Goal: Transaction & Acquisition: Purchase product/service

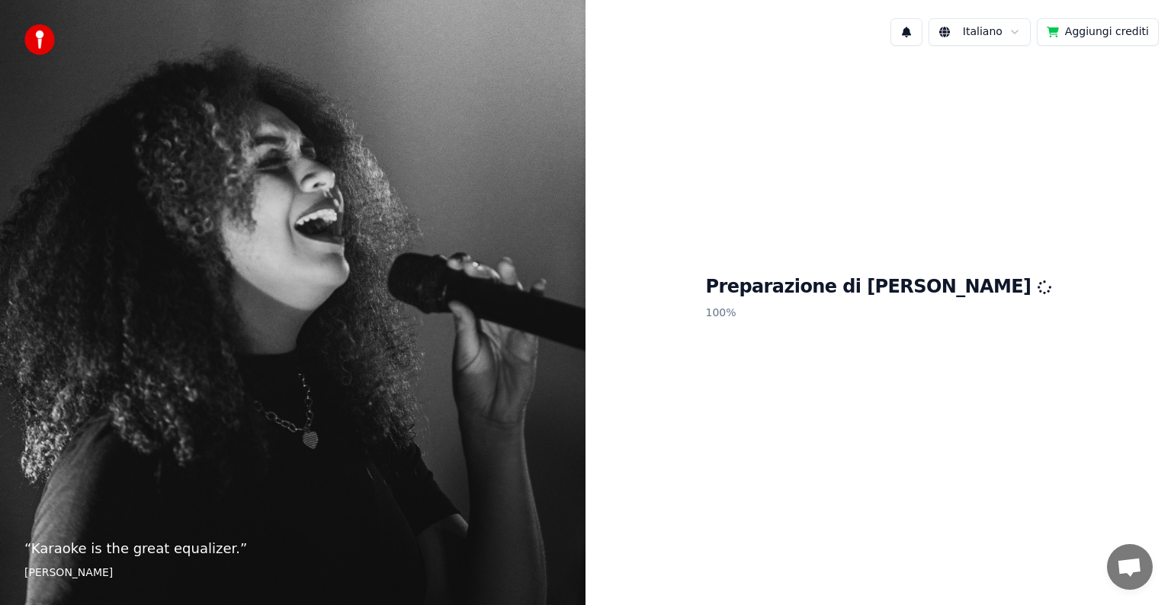
click at [1098, 37] on button "Aggiungi crediti" at bounding box center [1098, 31] width 122 height 27
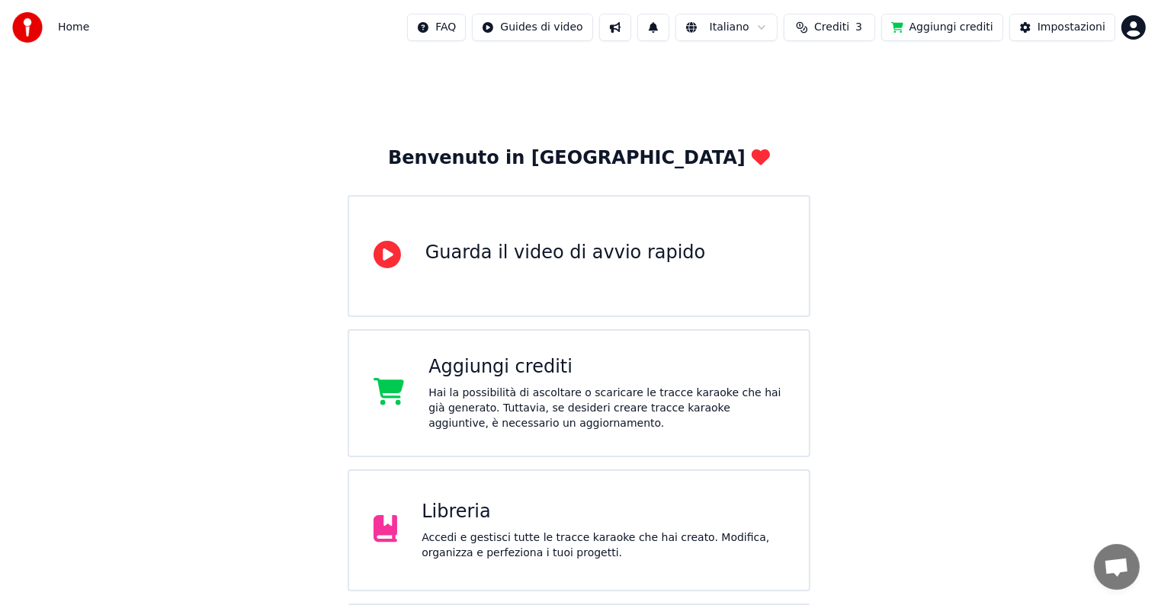
click at [660, 393] on div "Hai la possibilità di ascoltare o scaricare le tracce karaoke che hai già gener…" at bounding box center [607, 409] width 356 height 46
click at [849, 24] on span "Crediti" at bounding box center [831, 27] width 35 height 15
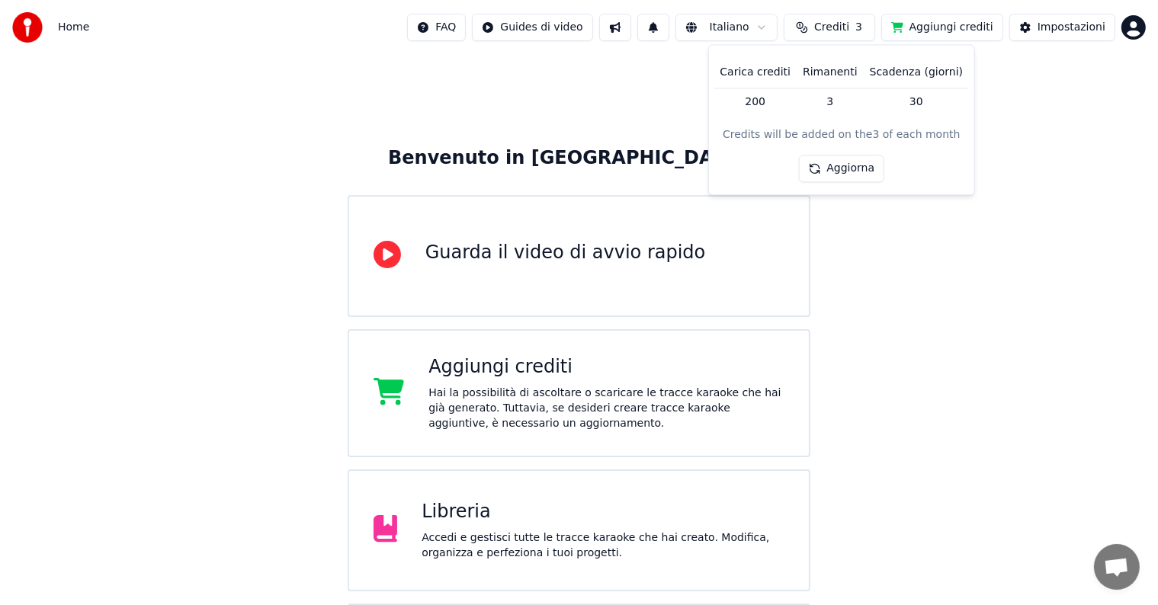
click at [856, 169] on button "Aggiorna" at bounding box center [841, 169] width 86 height 27
click at [763, 108] on td "200" at bounding box center [755, 101] width 83 height 27
click at [869, 167] on button "Aggiorna" at bounding box center [841, 169] width 86 height 27
click at [1000, 248] on div "Benvenuto in Youka Guarda il video di avvio rapido Aggiungi crediti Hai la poss…" at bounding box center [579, 393] width 1158 height 677
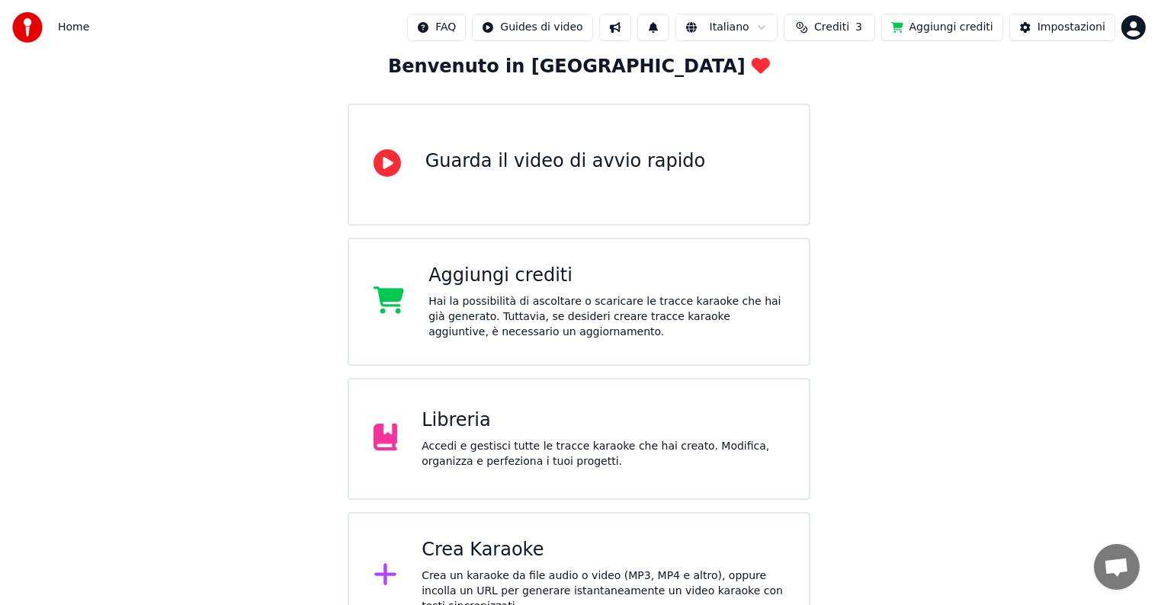
scroll to position [120, 0]
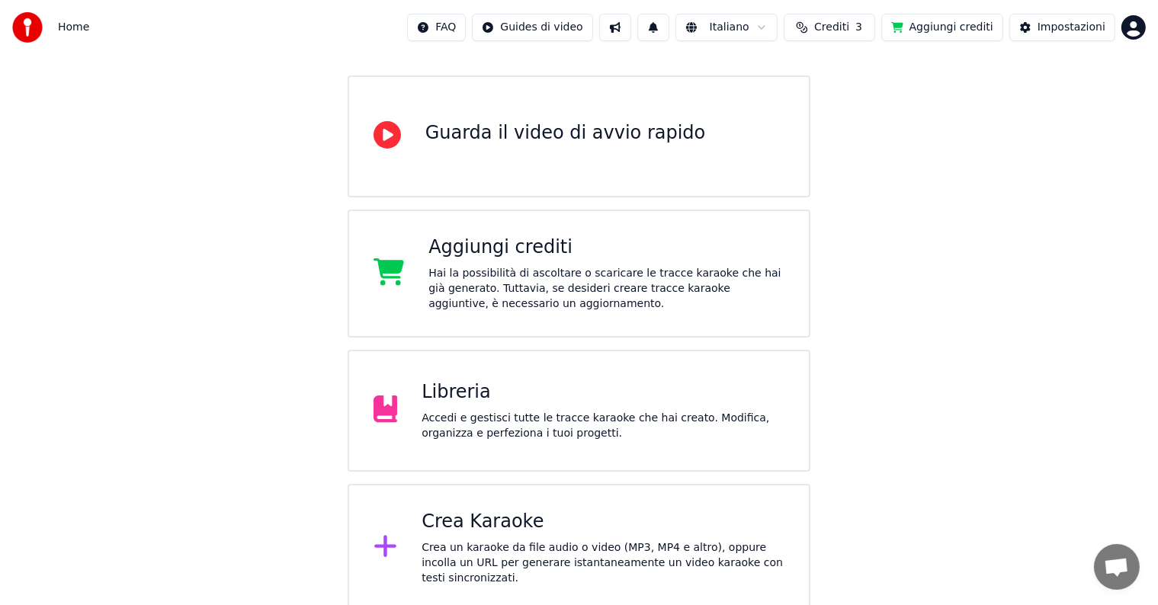
click at [849, 24] on span "Crediti" at bounding box center [831, 27] width 35 height 15
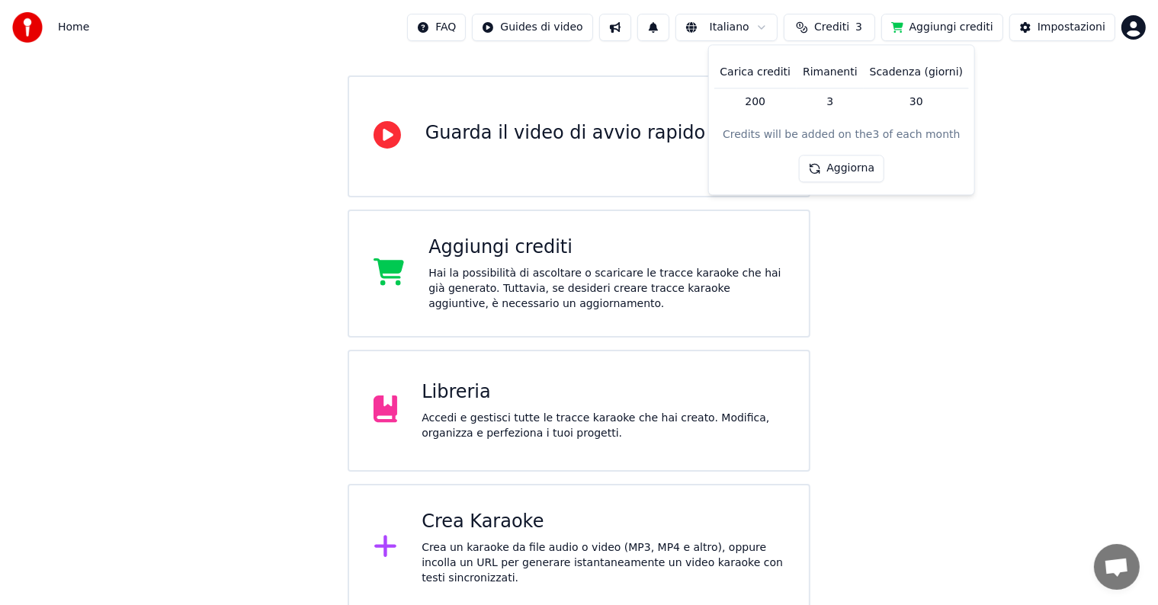
click at [857, 172] on button "Aggiorna" at bounding box center [841, 169] width 86 height 27
click at [997, 285] on div "Benvenuto in Youka Guarda il video di avvio rapido Aggiungi crediti Hai la poss…" at bounding box center [579, 273] width 1158 height 677
